Goal: Check status: Check status

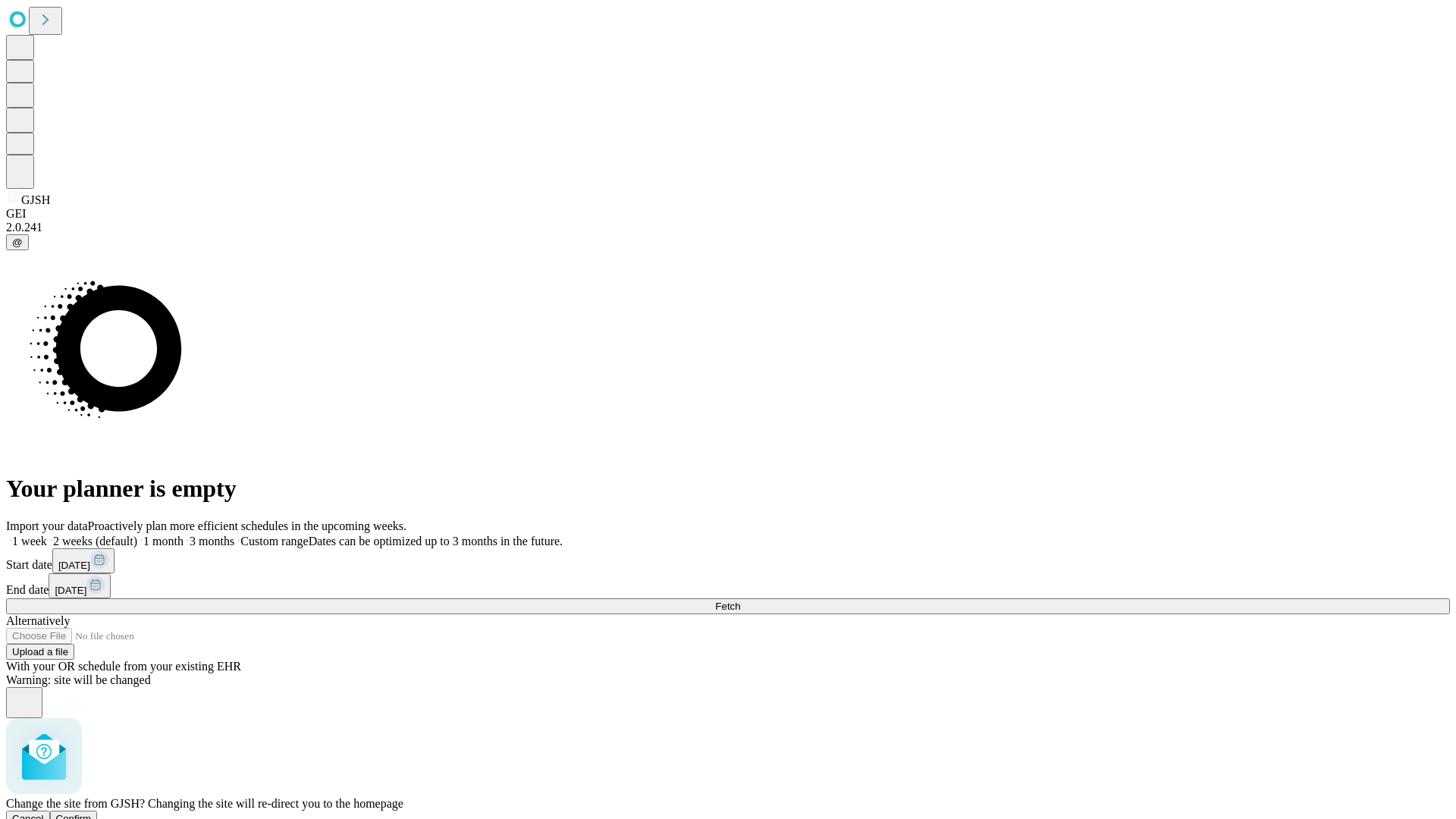
click at [92, 813] on span "Confirm" at bounding box center [74, 818] width 35 height 11
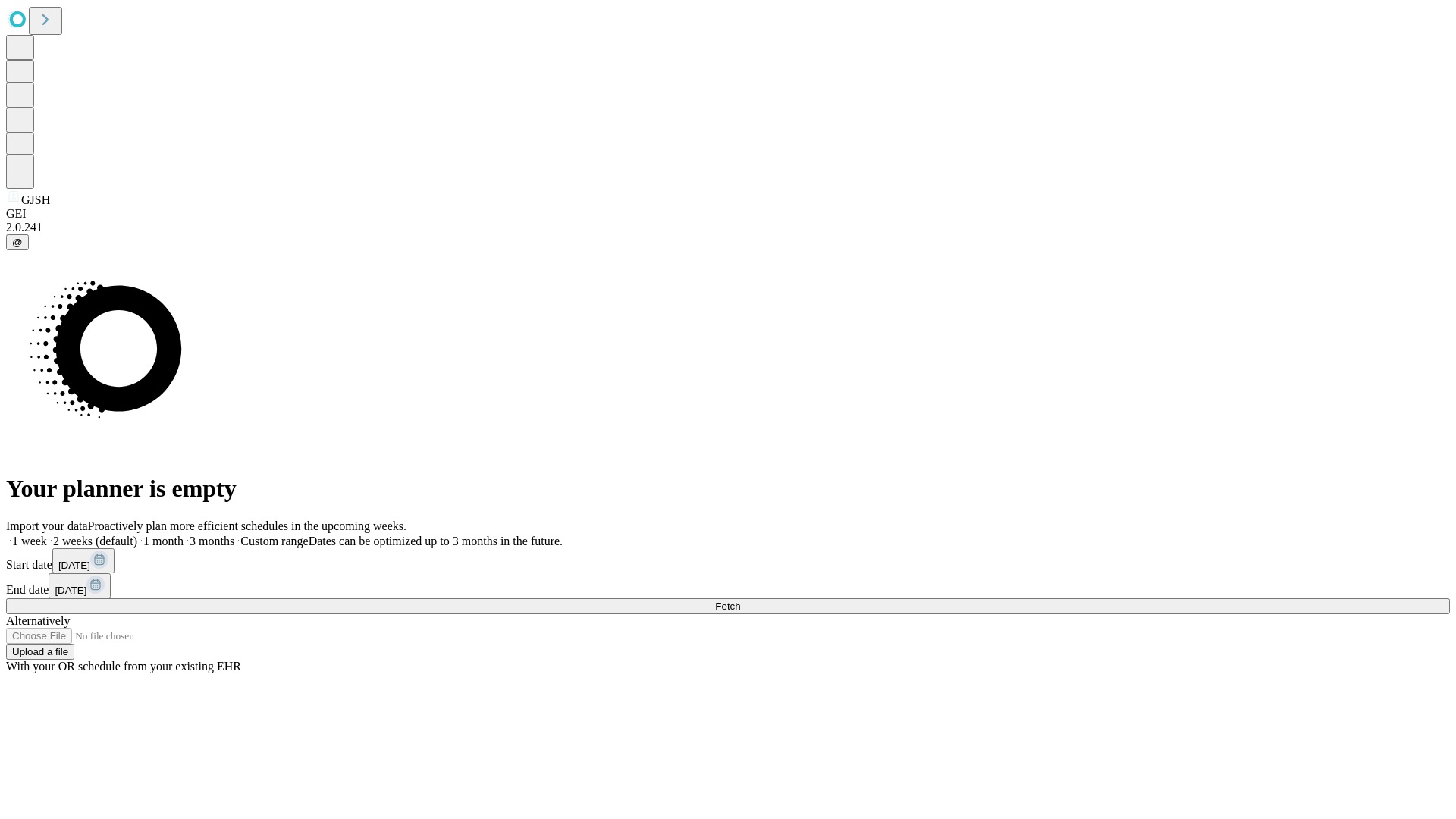
click at [47, 534] on label "1 week" at bounding box center [26, 540] width 41 height 13
click at [740, 600] on span "Fetch" at bounding box center [727, 606] width 25 height 11
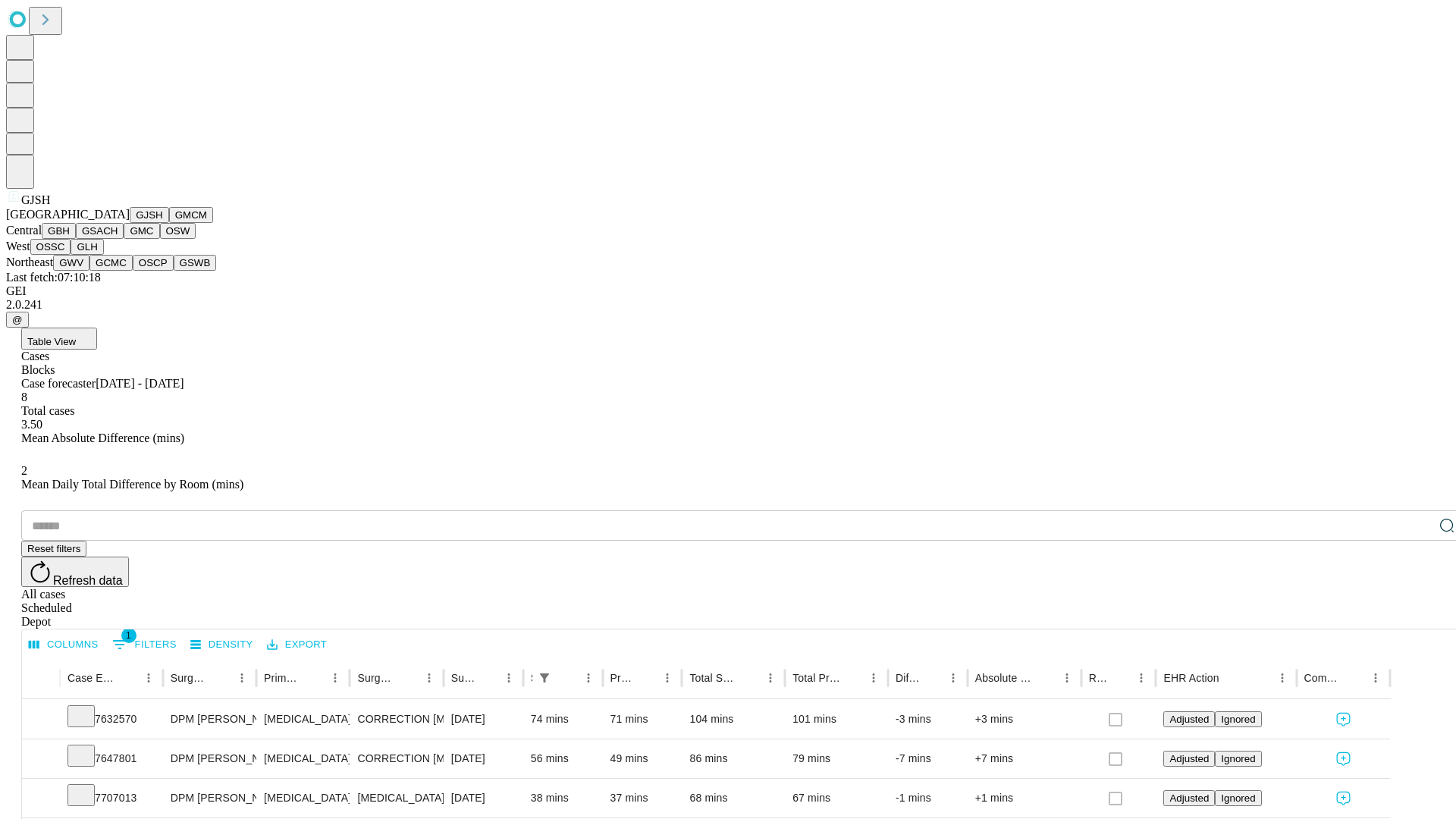
click at [169, 223] on button "GMCM" at bounding box center [191, 215] width 44 height 16
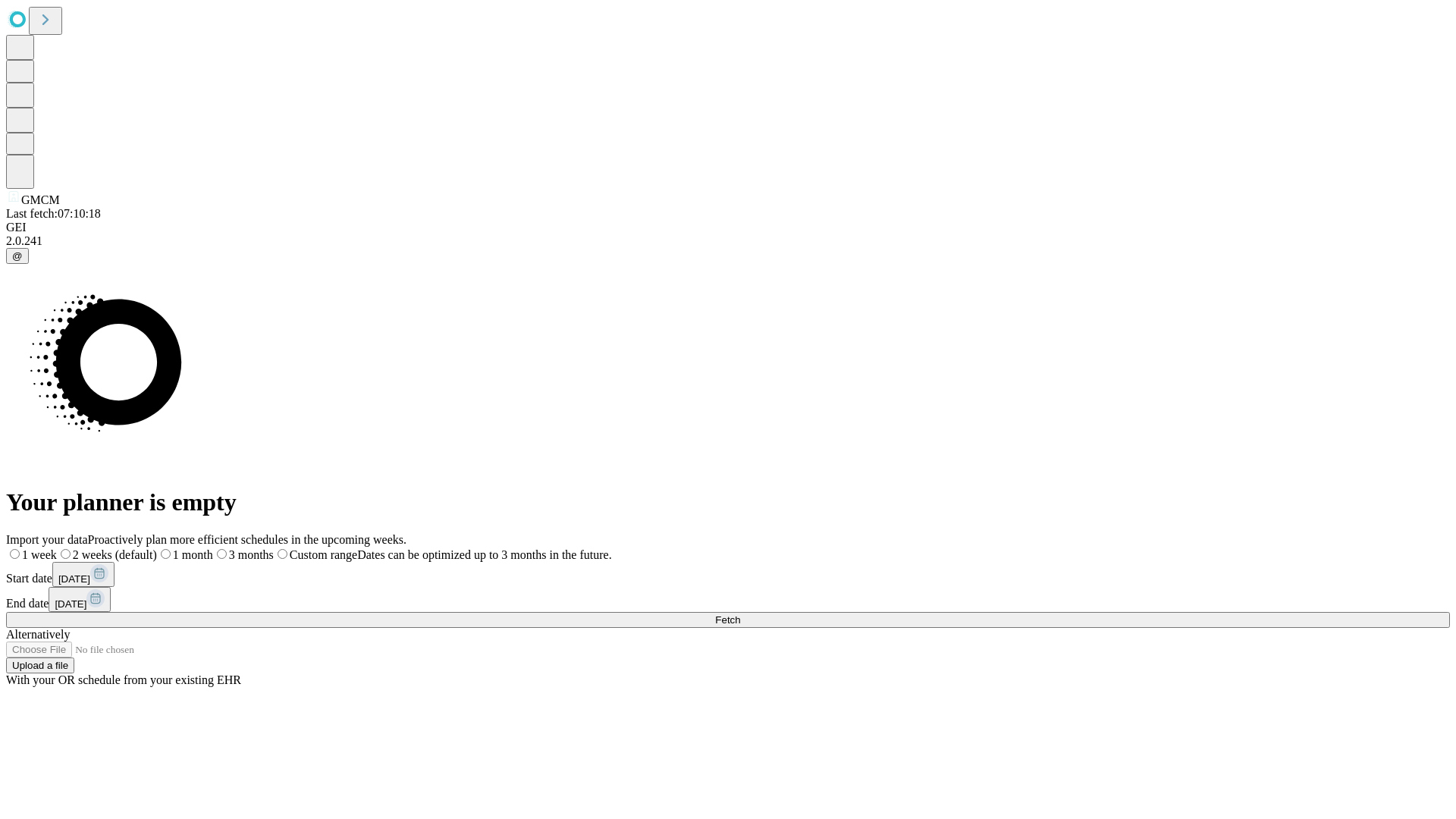
click at [740, 614] on span "Fetch" at bounding box center [727, 620] width 25 height 11
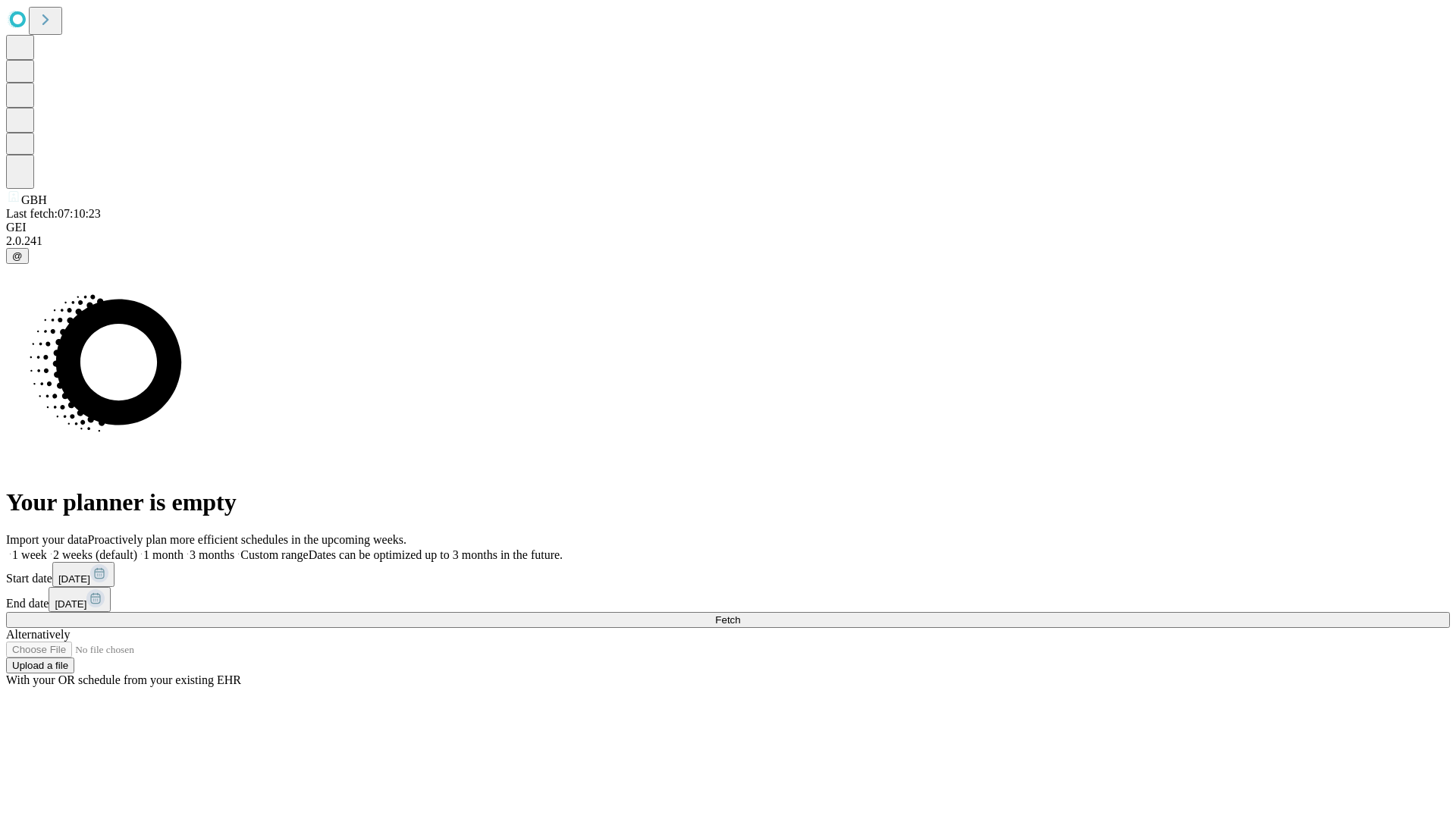
click at [47, 548] on label "1 week" at bounding box center [26, 555] width 41 height 13
click at [740, 614] on span "Fetch" at bounding box center [727, 620] width 25 height 11
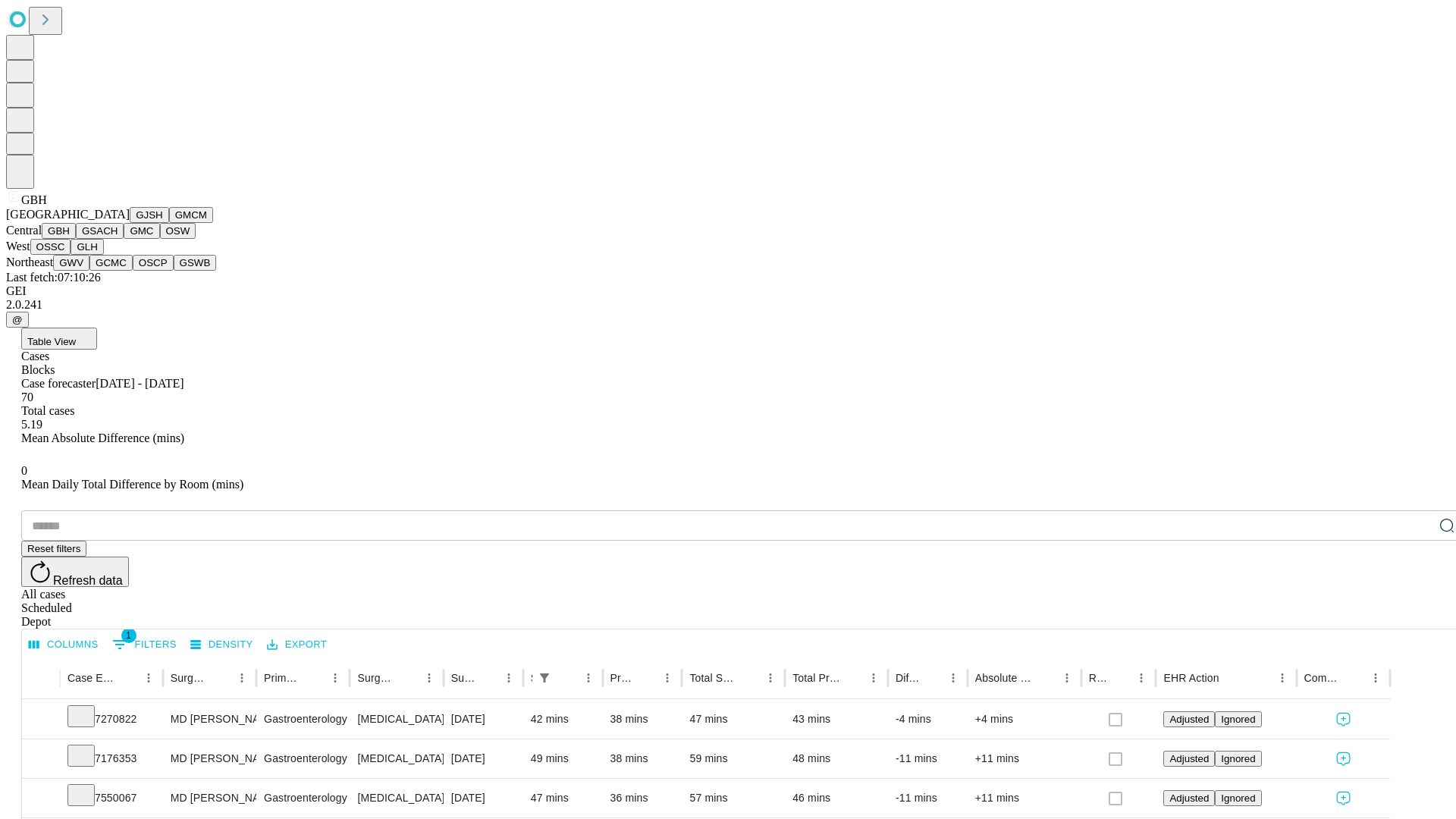
click at [117, 239] on button "GSACH" at bounding box center [100, 231] width 48 height 16
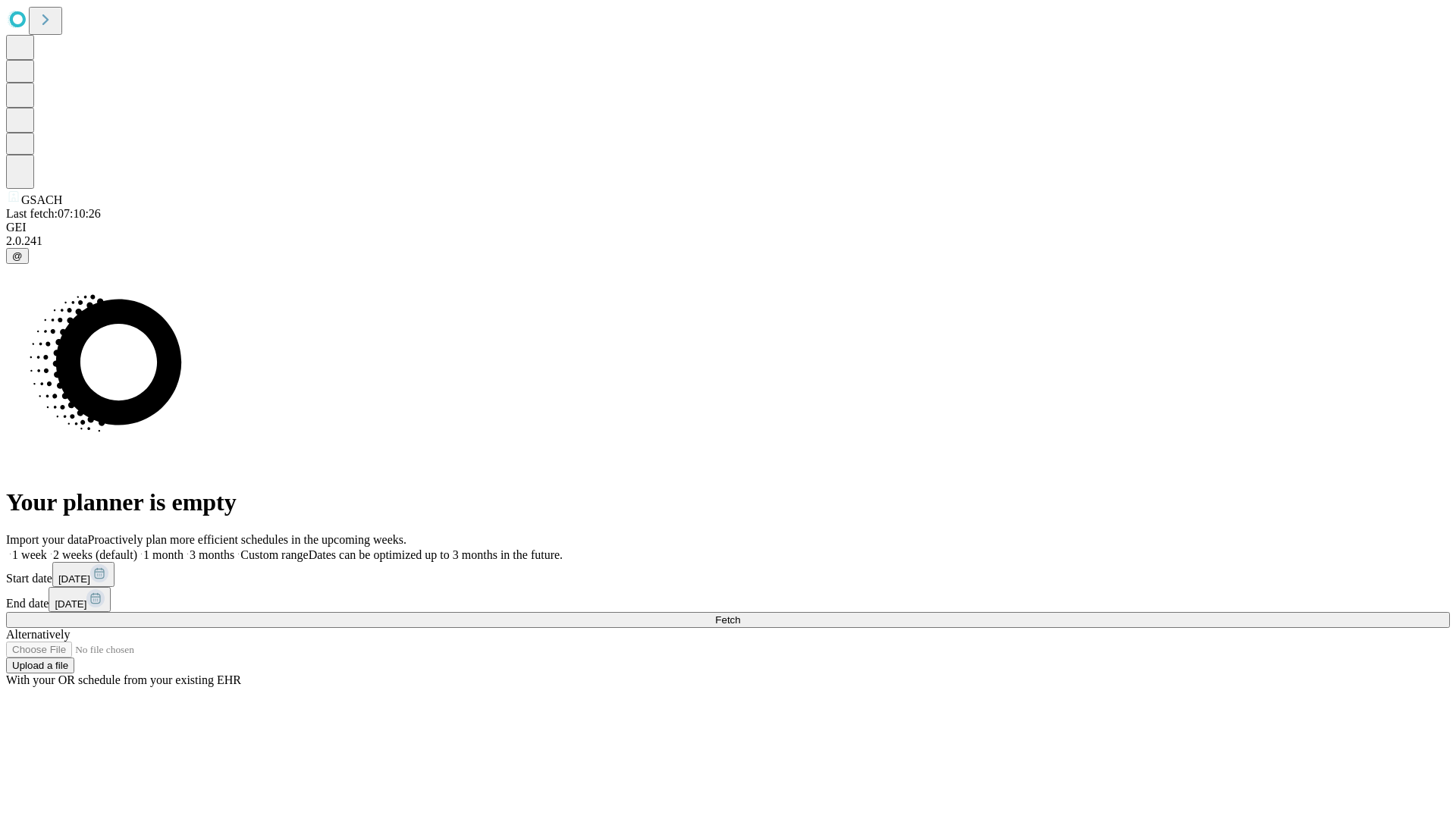
click at [47, 548] on label "1 week" at bounding box center [26, 555] width 41 height 13
click at [740, 614] on span "Fetch" at bounding box center [727, 620] width 25 height 11
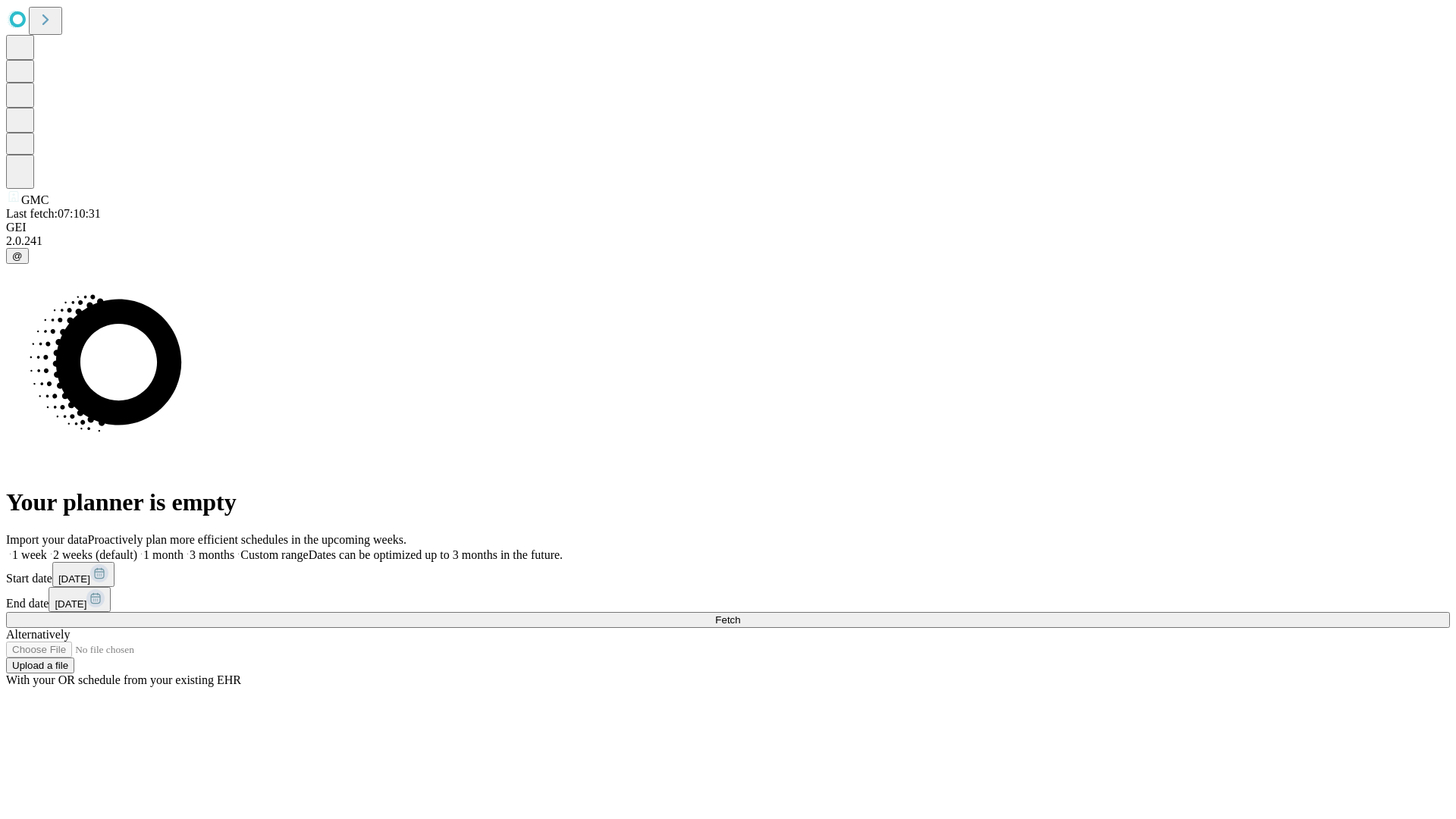
click at [47, 548] on label "1 week" at bounding box center [26, 555] width 41 height 13
click at [740, 614] on span "Fetch" at bounding box center [727, 620] width 25 height 11
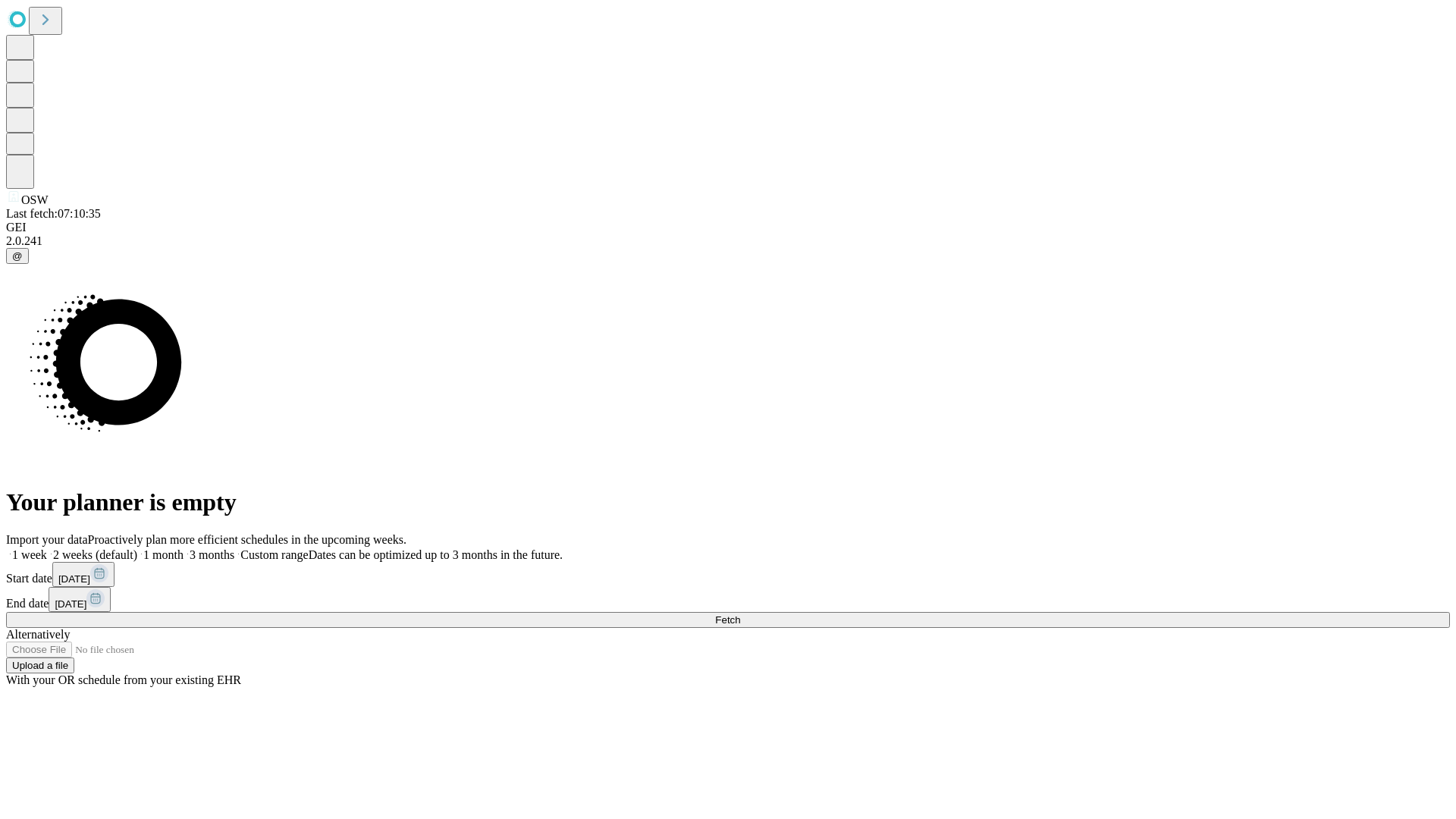
click at [47, 548] on label "1 week" at bounding box center [26, 555] width 41 height 13
click at [740, 614] on span "Fetch" at bounding box center [727, 620] width 25 height 11
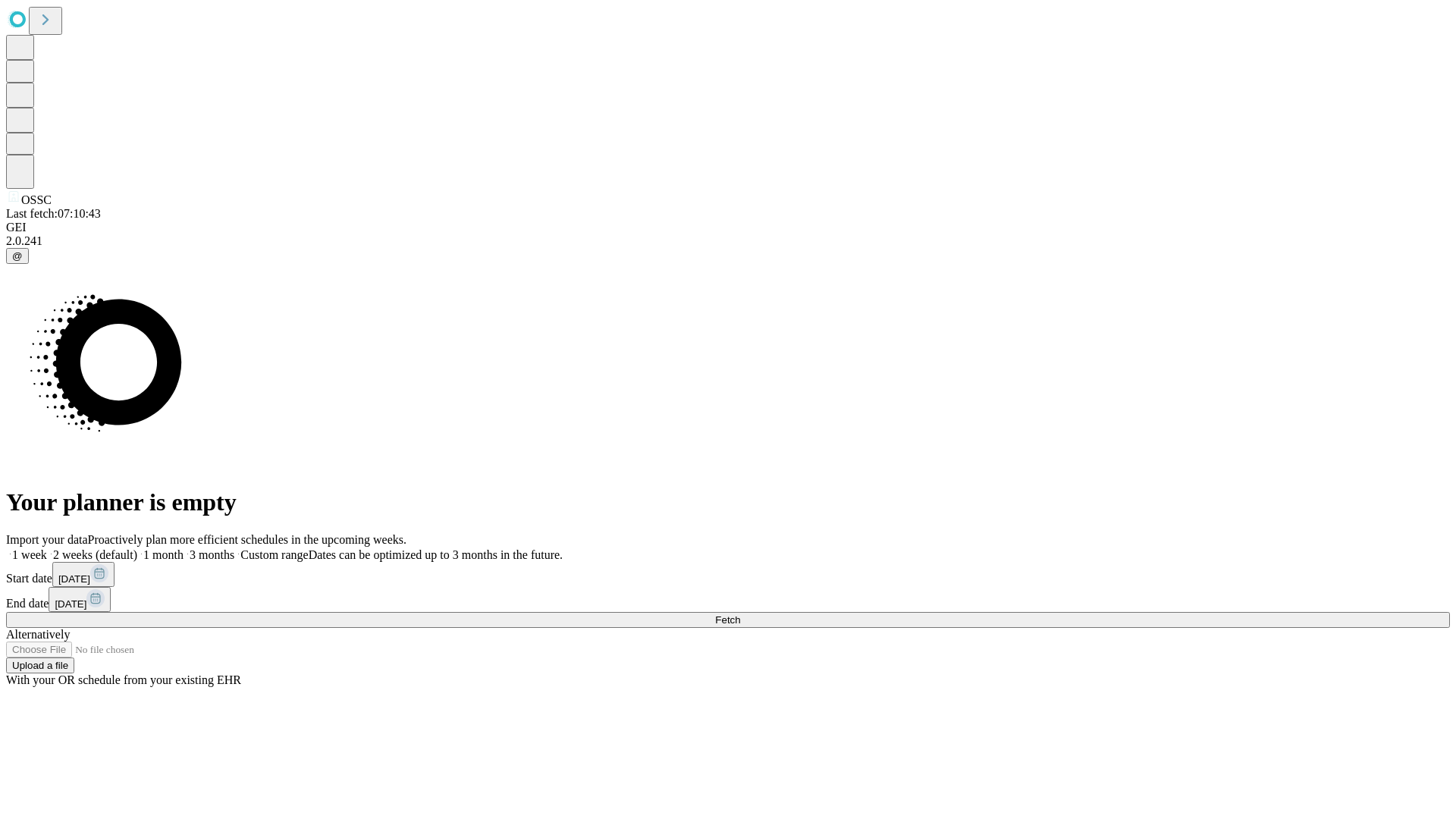
click at [47, 548] on label "1 week" at bounding box center [26, 555] width 41 height 13
click at [740, 614] on span "Fetch" at bounding box center [727, 620] width 25 height 11
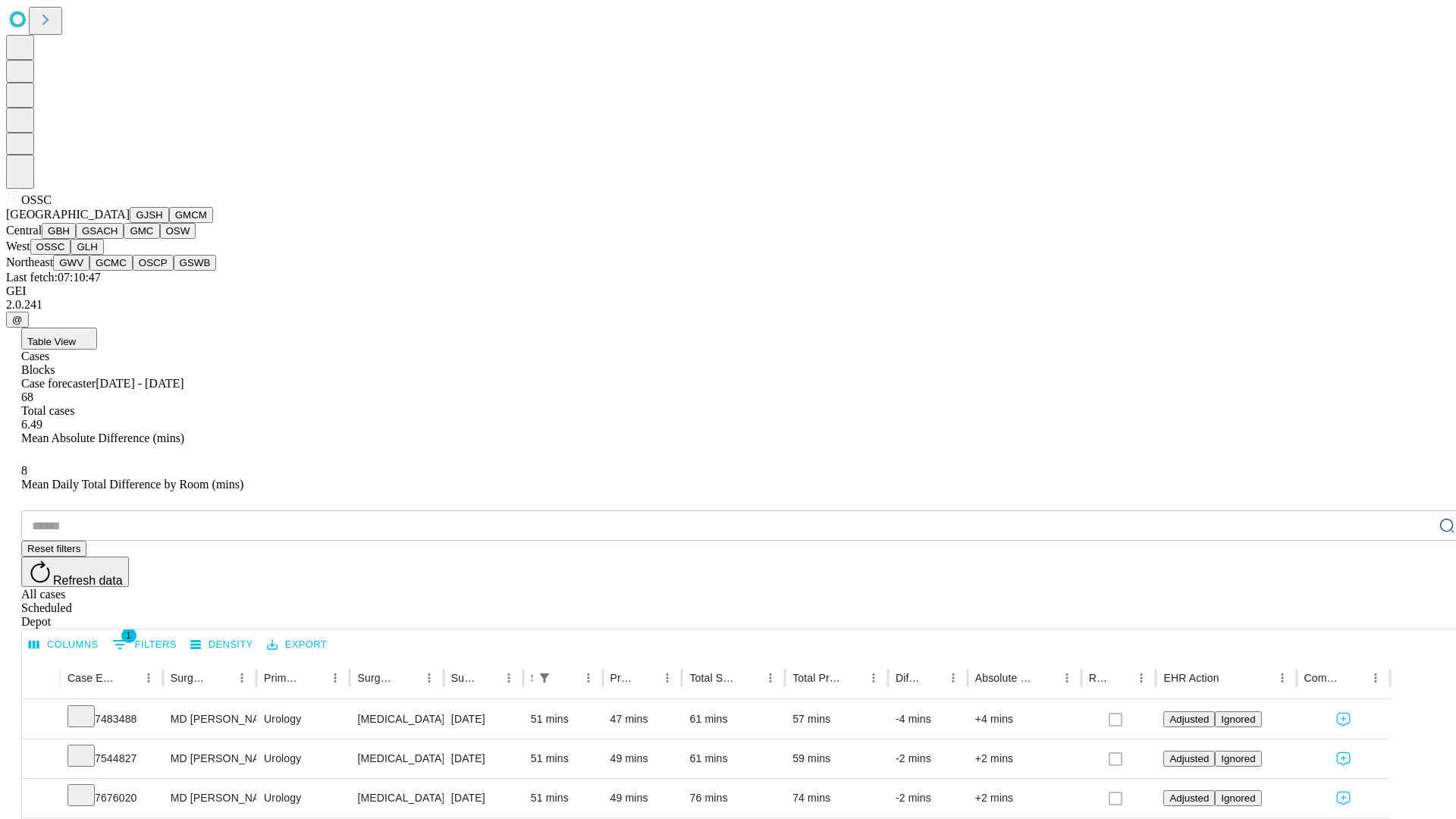
click at [103, 255] on button "GLH" at bounding box center [86, 247] width 33 height 16
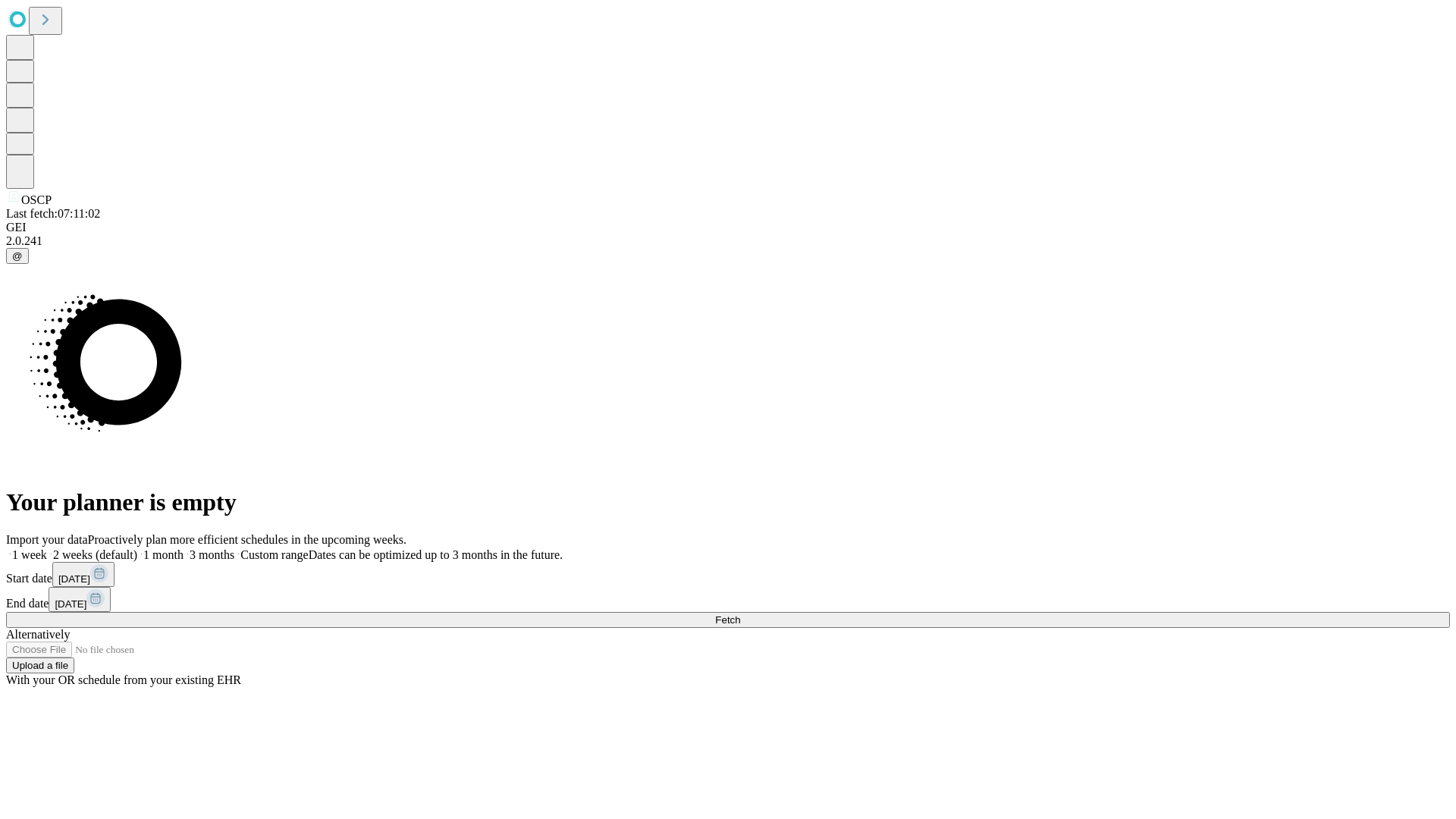
click at [47, 548] on label "1 week" at bounding box center [26, 555] width 41 height 13
click at [740, 614] on span "Fetch" at bounding box center [727, 620] width 25 height 11
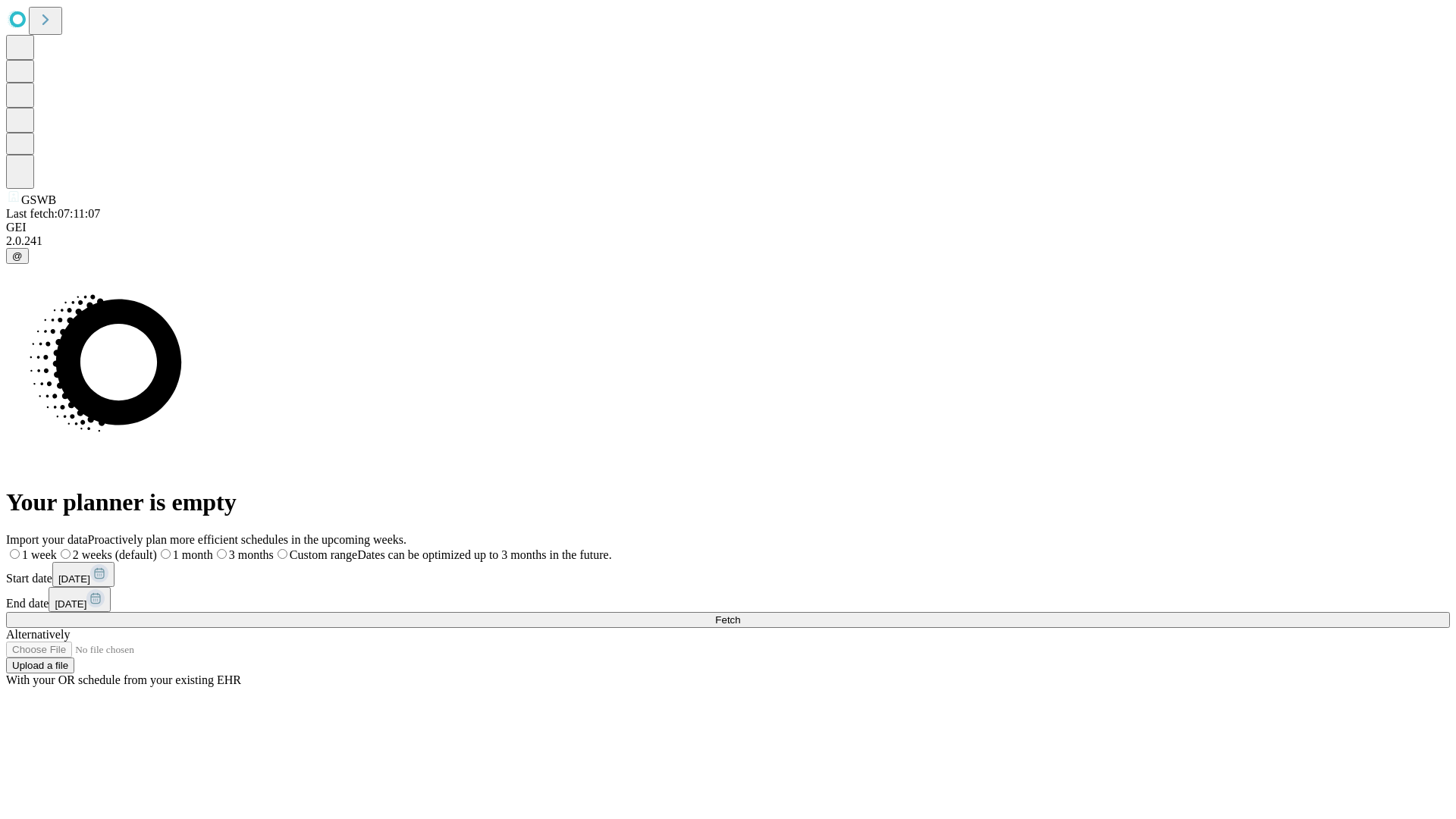
click at [740, 614] on span "Fetch" at bounding box center [727, 620] width 25 height 11
